Goal: Task Accomplishment & Management: Manage account settings

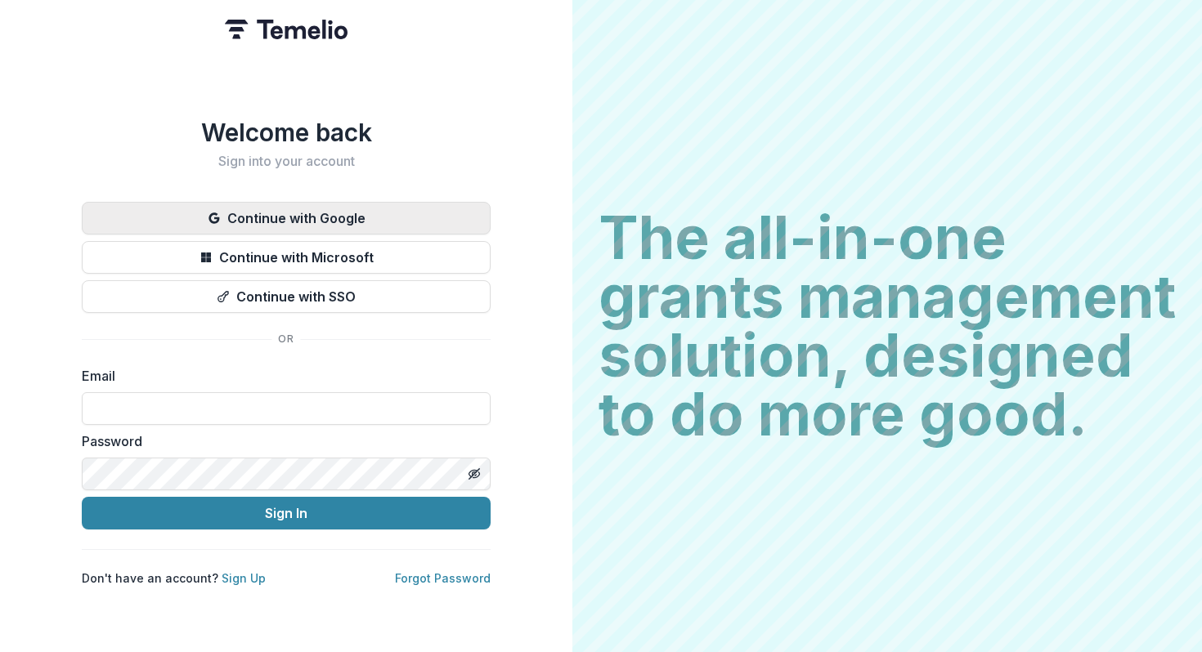
click at [347, 206] on button "Continue with Google" at bounding box center [286, 218] width 409 height 33
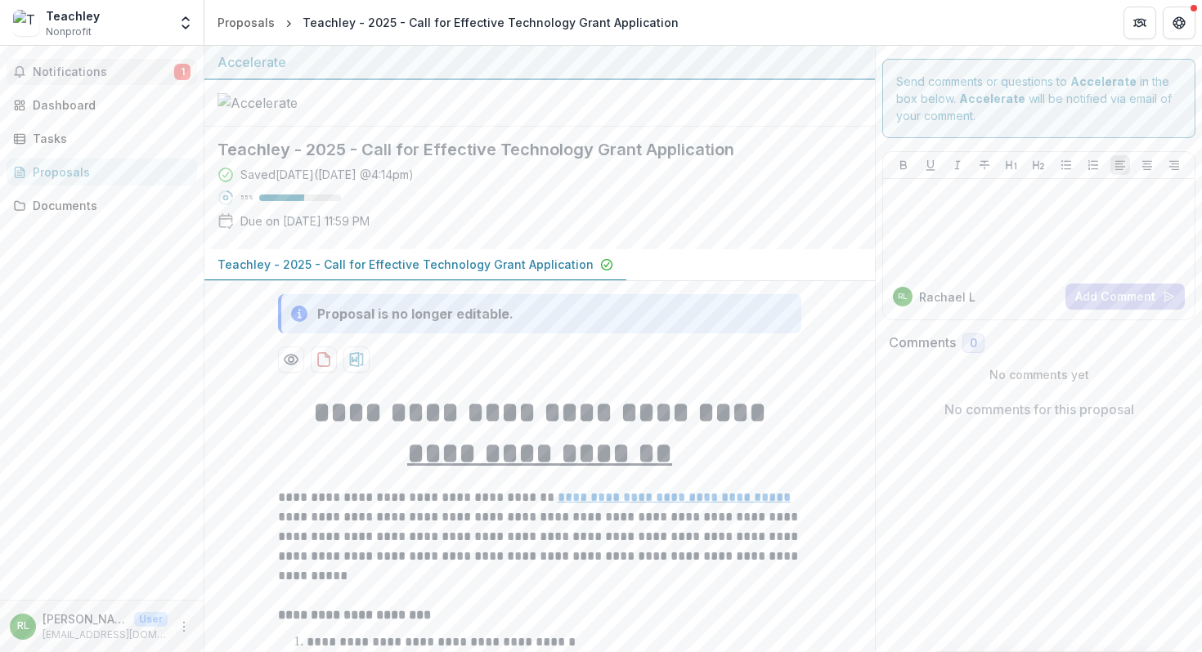
click at [52, 71] on span "Notifications" at bounding box center [103, 72] width 141 height 14
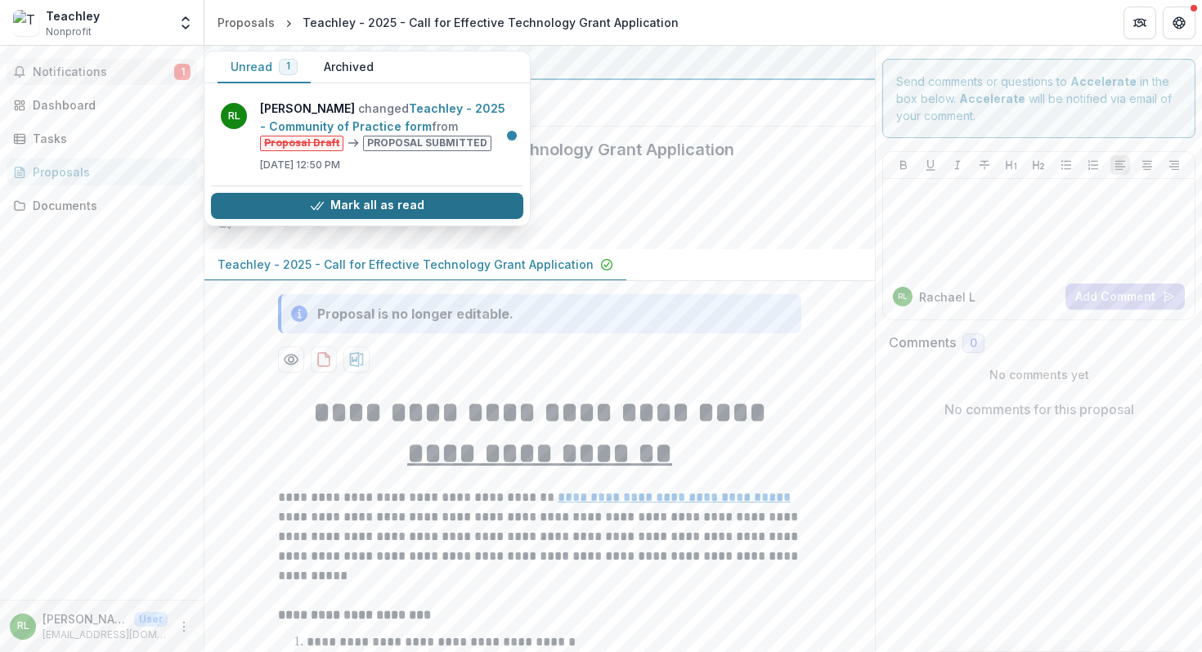
click at [369, 205] on button "Mark all as read" at bounding box center [367, 206] width 312 height 26
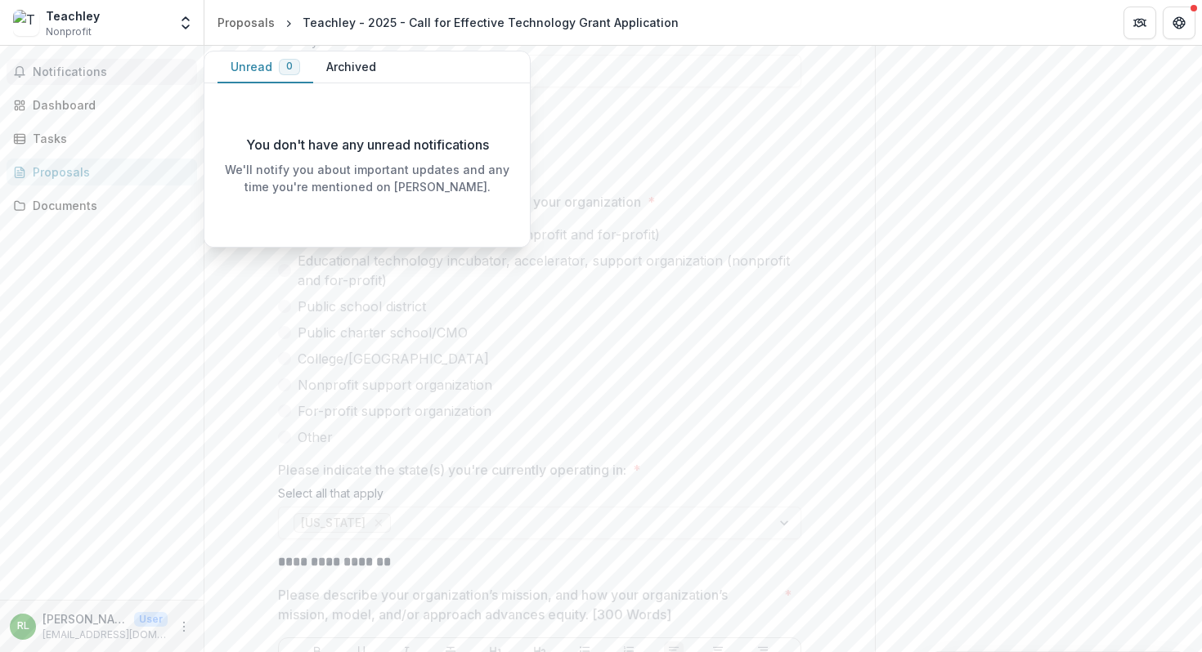
scroll to position [960, 0]
click at [97, 74] on span "Notifications" at bounding box center [112, 72] width 158 height 14
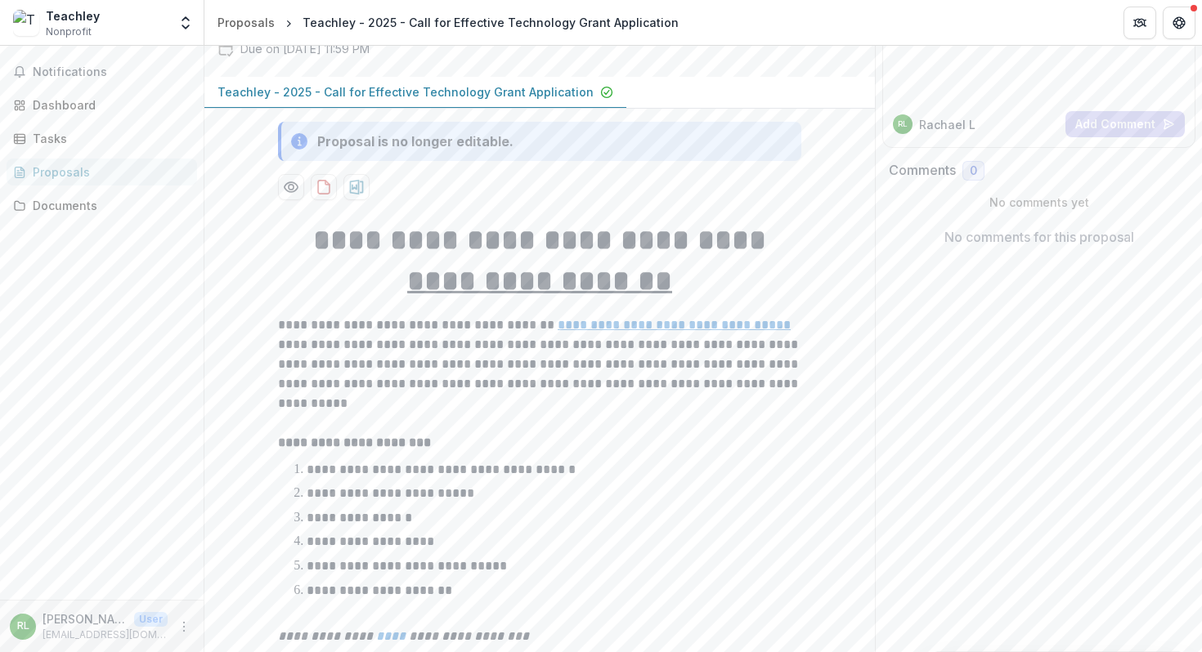
scroll to position [0, 0]
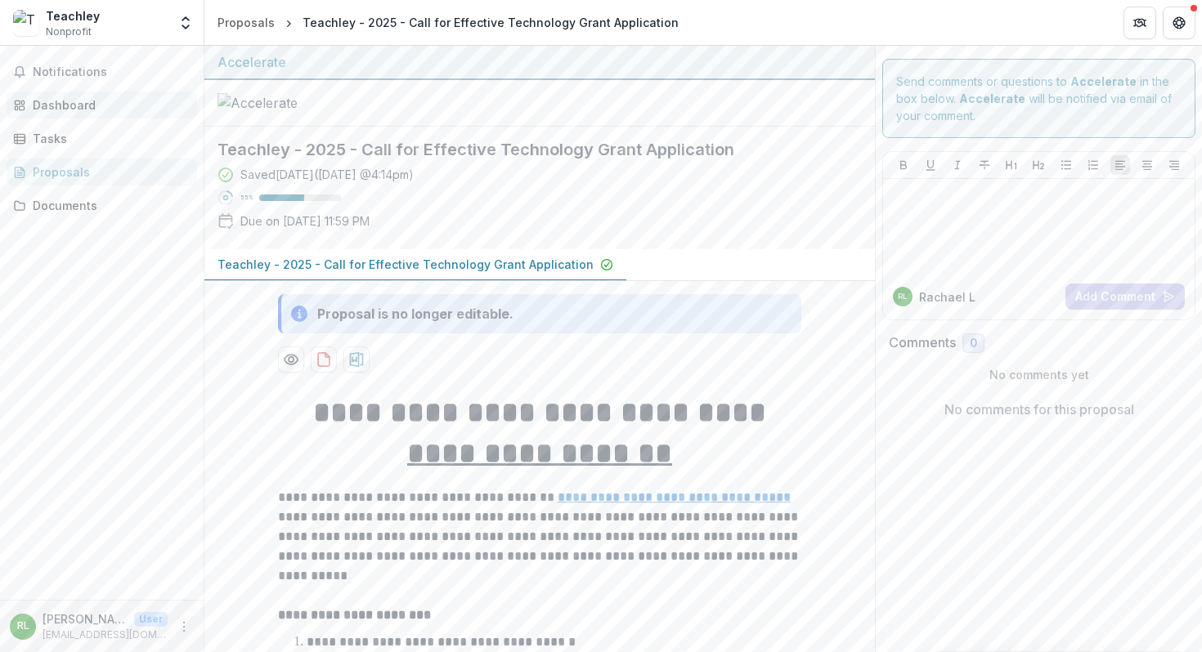
click at [78, 101] on div "Dashboard" at bounding box center [108, 104] width 151 height 17
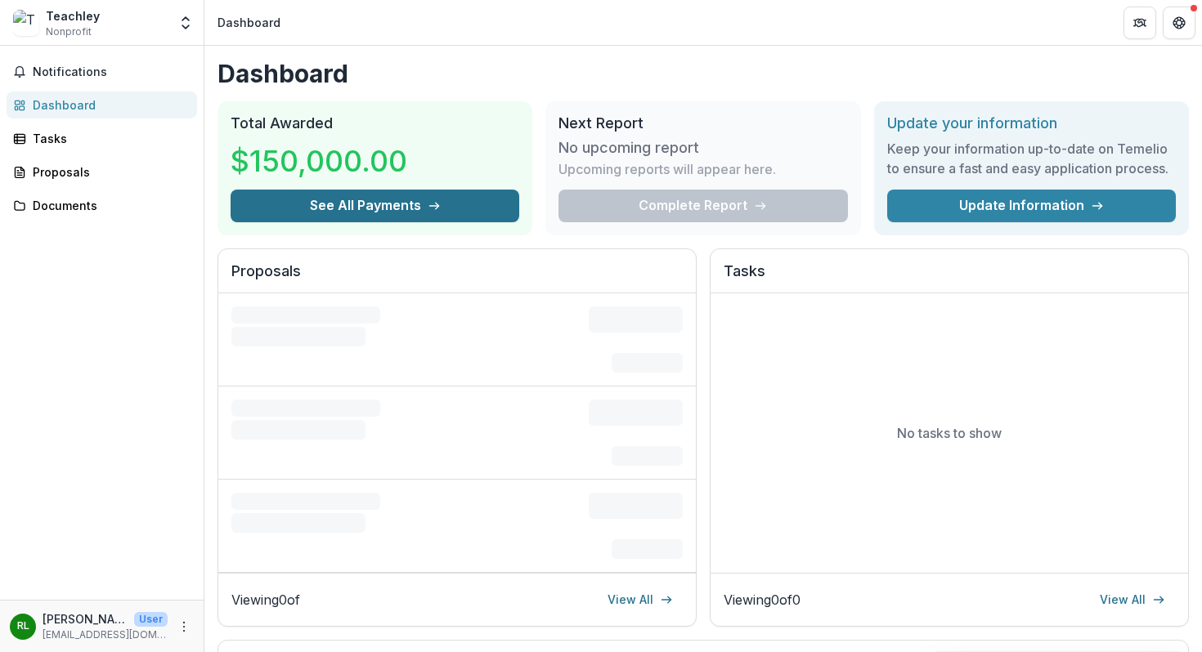
click at [374, 209] on button "See All Payments" at bounding box center [375, 206] width 289 height 33
